Goal: Register for event/course

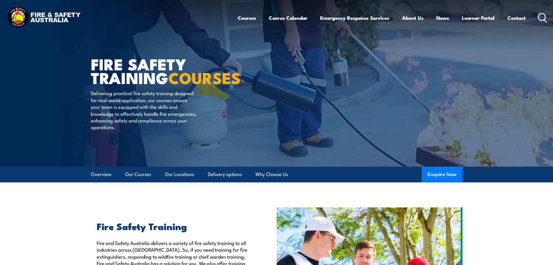
click at [548, 19] on header "Courses Course Calendar Emergency Response Services Services Overview Emergency…" at bounding box center [276, 18] width 553 height 36
click at [543, 21] on icon at bounding box center [542, 18] width 9 height 10
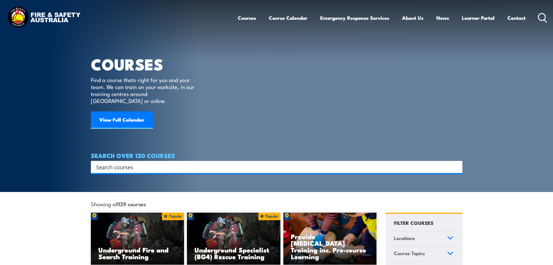
click at [222, 162] on input "Search input" at bounding box center [273, 166] width 354 height 9
type input "gast test atmosphers"
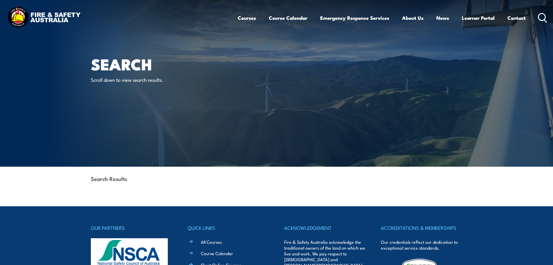
click at [535, 19] on div "Courses Course Calendar Emergency Response Services Services Overview Emergency…" at bounding box center [393, 17] width 310 height 25
click at [544, 16] on icon at bounding box center [542, 18] width 9 height 10
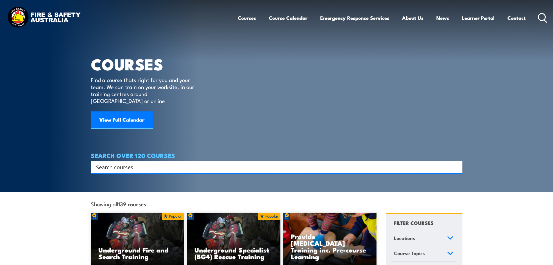
click at [169, 162] on input "Search input" at bounding box center [273, 166] width 354 height 9
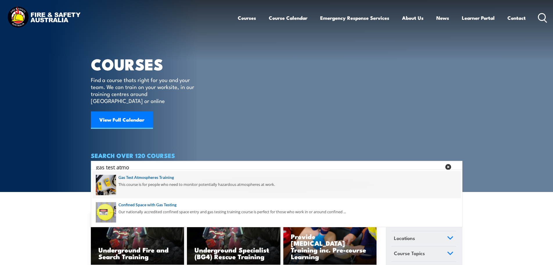
type input "gas test atmo"
click at [167, 183] on span at bounding box center [277, 184] width 368 height 27
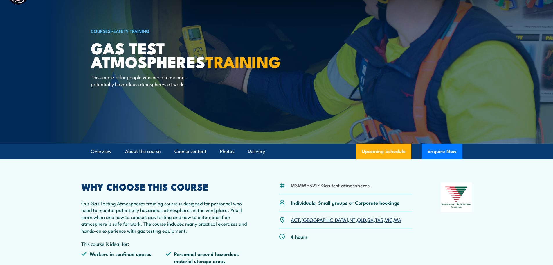
scroll to position [58, 0]
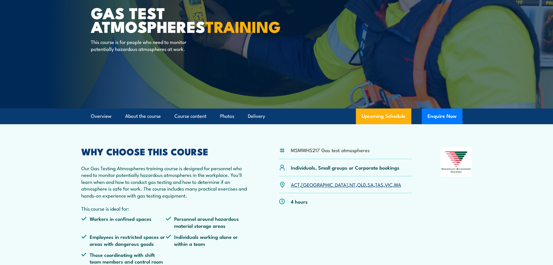
click at [368, 182] on link "SA" at bounding box center [371, 184] width 6 height 7
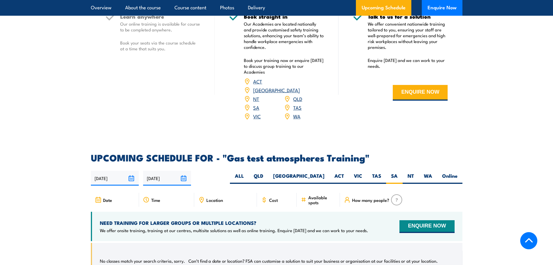
scroll to position [701, 0]
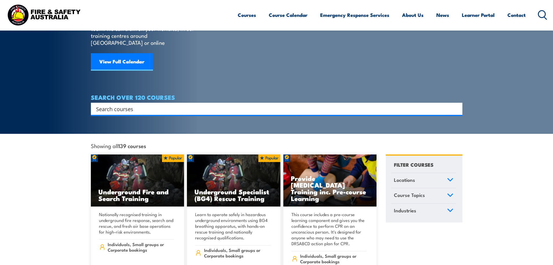
click at [200, 104] on input "Search input" at bounding box center [273, 108] width 354 height 9
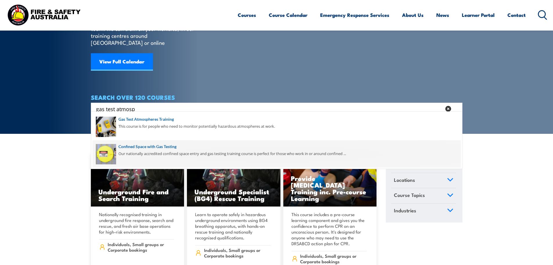
type input "gas test atmosp"
click at [170, 148] on span at bounding box center [277, 153] width 368 height 27
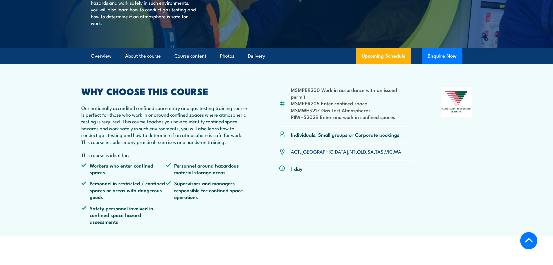
scroll to position [145, 0]
click at [368, 154] on link "SA" at bounding box center [371, 150] width 6 height 7
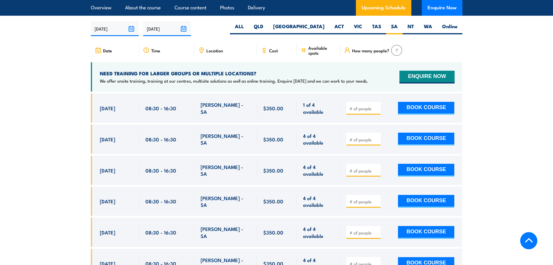
scroll to position [1132, 0]
